Goal: Information Seeking & Learning: Learn about a topic

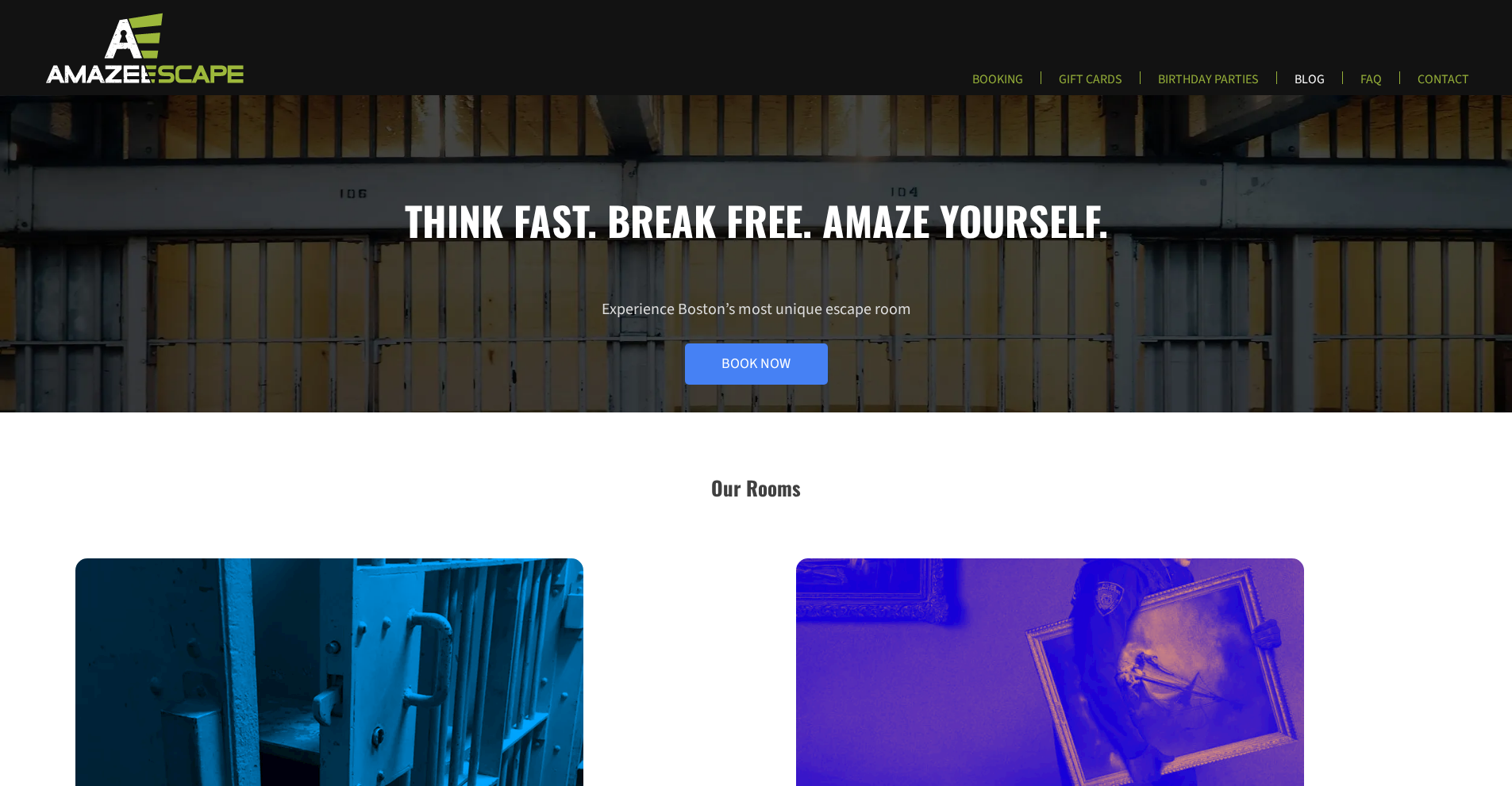
click at [1293, 80] on link "BLOG" at bounding box center [1309, 84] width 55 height 26
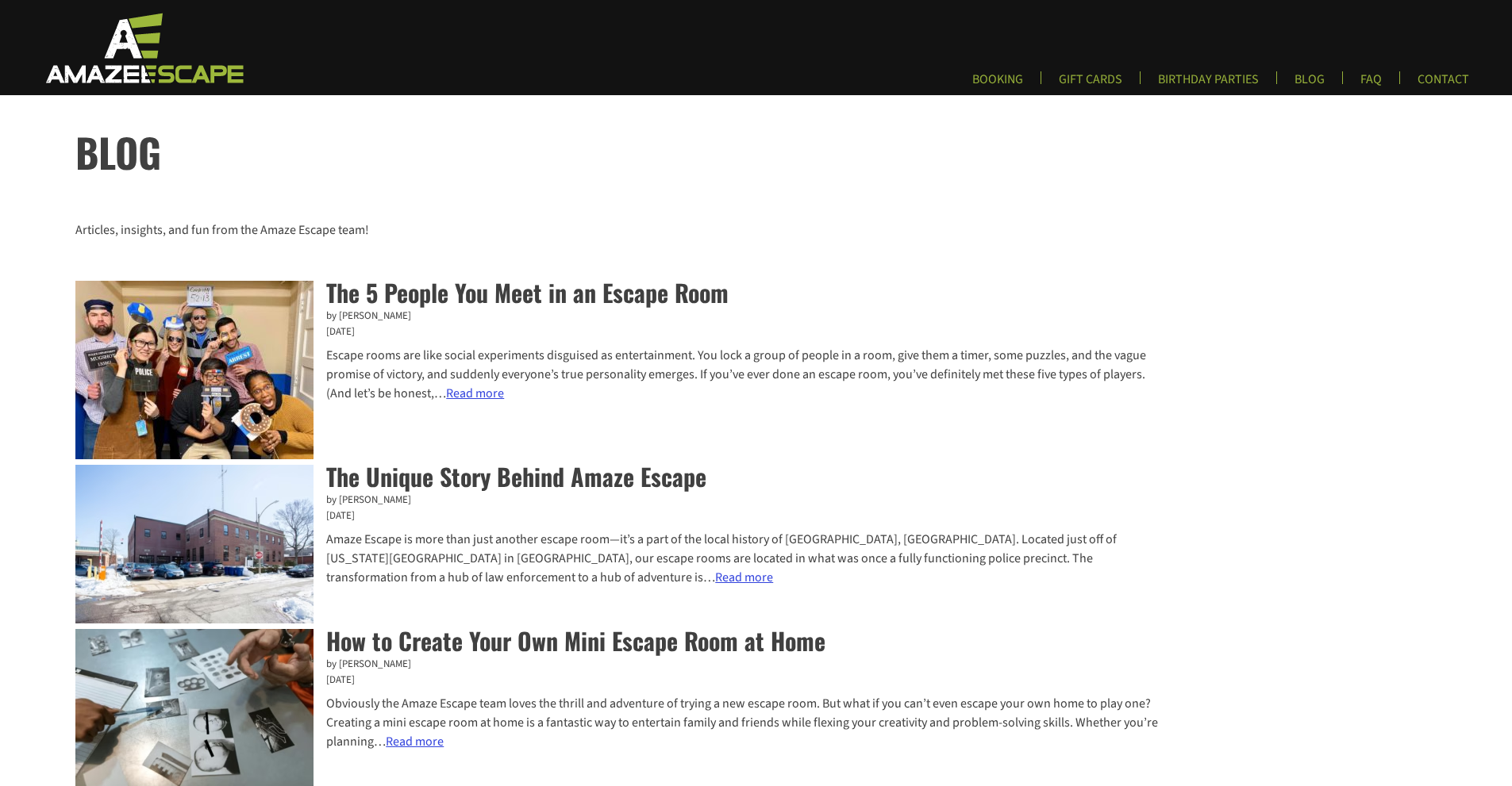
click at [639, 476] on link "The Unique Story Behind Amaze Escape" at bounding box center [516, 477] width 380 height 36
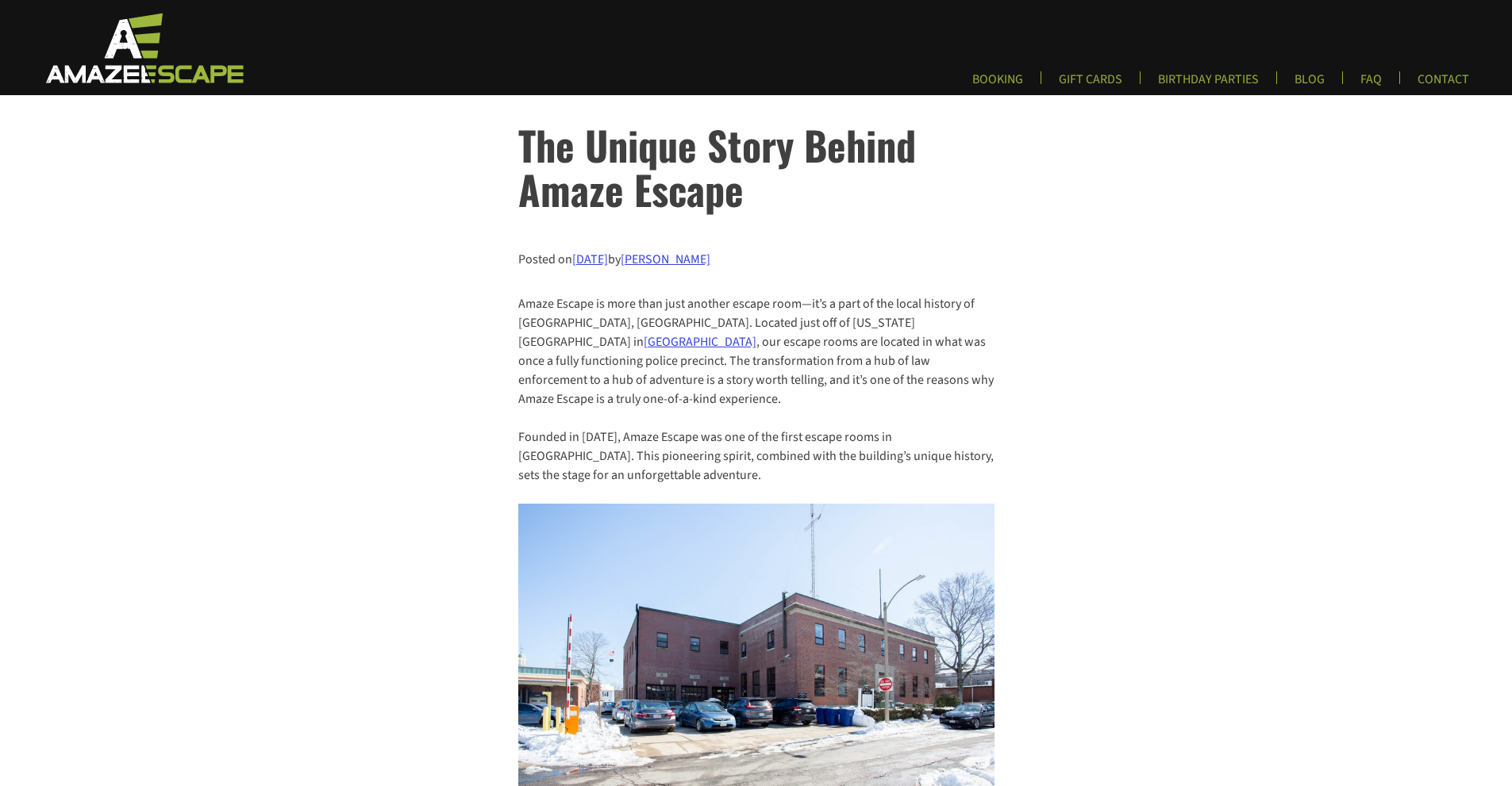
drag, startPoint x: 1277, startPoint y: 378, endPoint x: 1269, endPoint y: 409, distance: 32.0
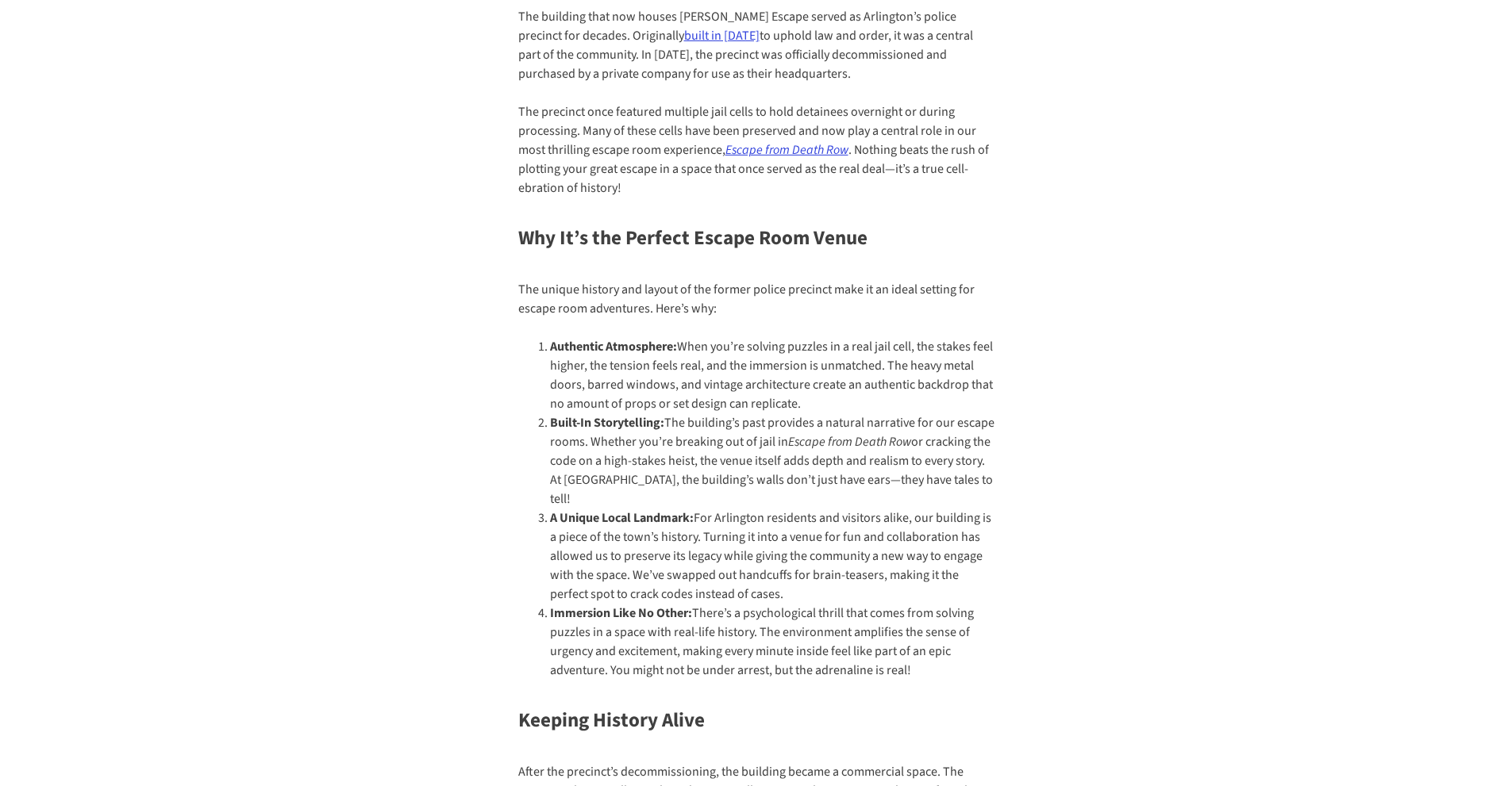
scroll to position [908, 0]
